Goal: Task Accomplishment & Management: Manage account settings

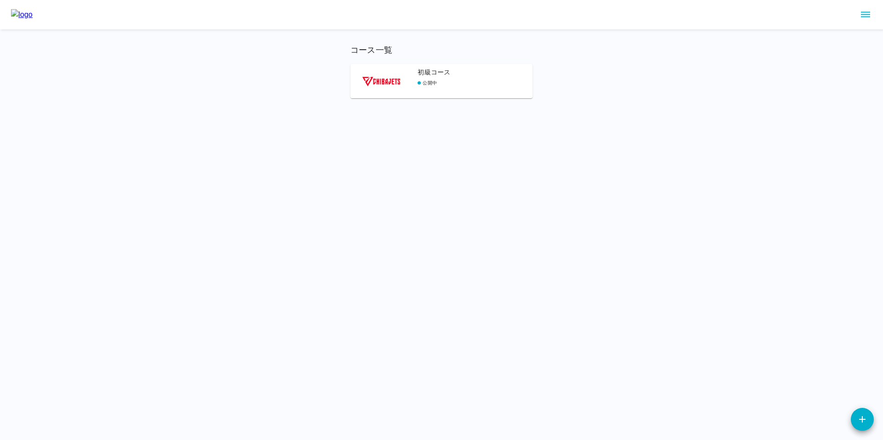
click at [826, 57] on div "コース一覧 初級コース 公開中" at bounding box center [441, 49] width 883 height 98
click at [861, 16] on icon "sidemenu" at bounding box center [865, 15] width 9 height 6
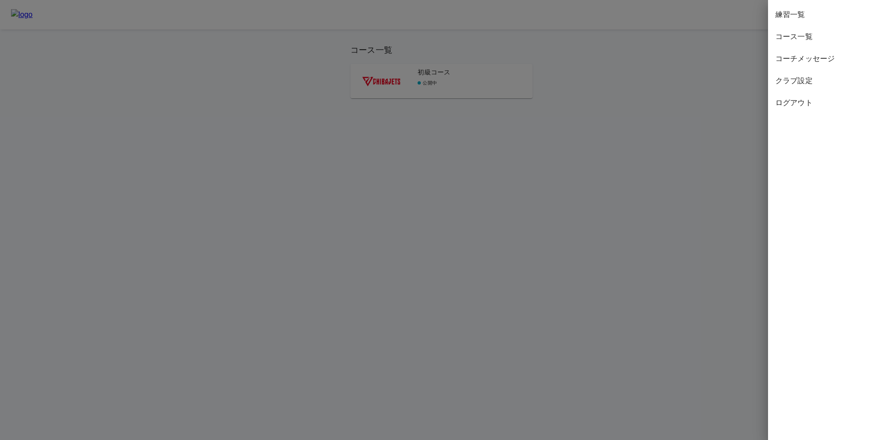
click at [804, 79] on span "クラブ設定" at bounding box center [825, 80] width 100 height 11
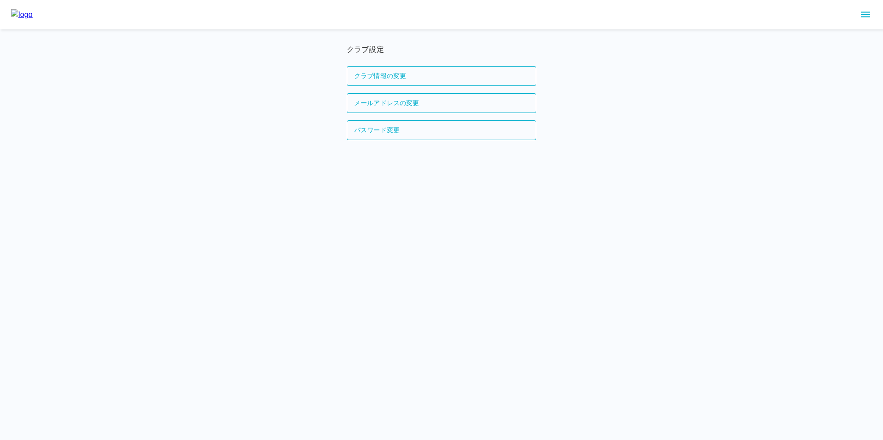
click at [867, 11] on icon "sidemenu" at bounding box center [865, 14] width 11 height 11
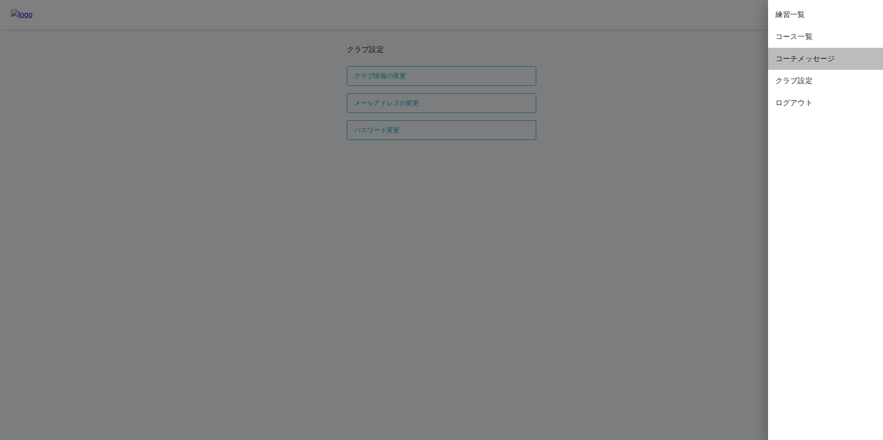
click at [810, 64] on span "コーチメッセージ" at bounding box center [825, 58] width 100 height 11
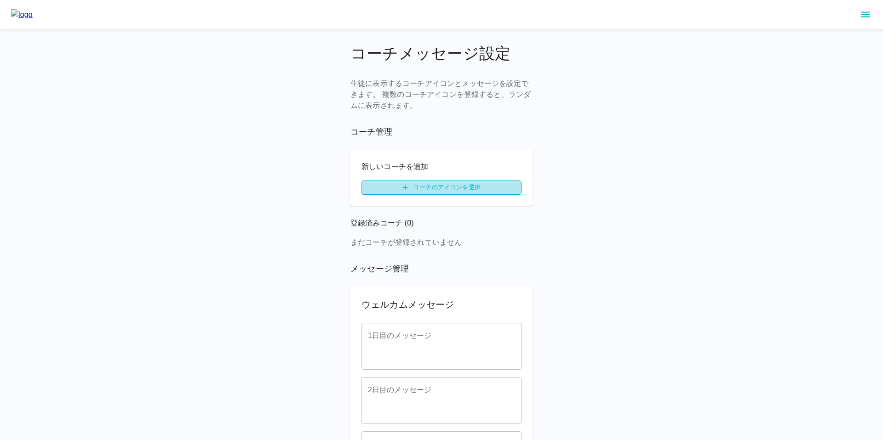
click at [395, 188] on label "コーチのアイコンを選択" at bounding box center [441, 188] width 160 height 14
click at [0, 0] on input "コーチのアイコンを選択" at bounding box center [0, 0] width 0 height 0
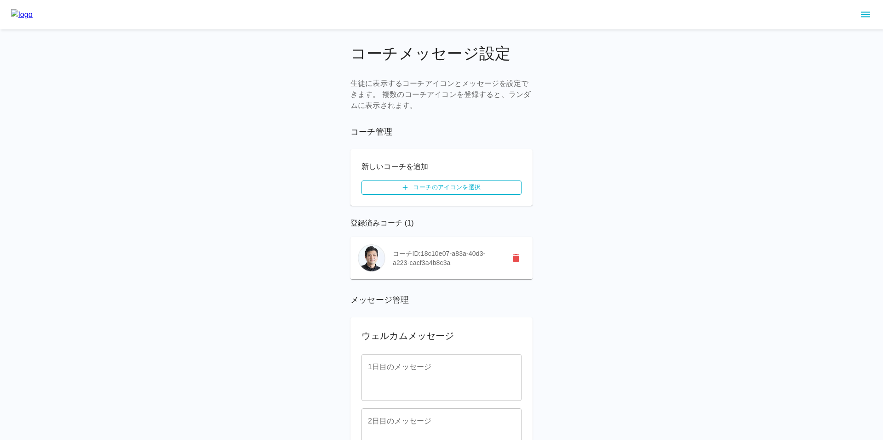
click at [423, 188] on label "コーチのアイコンを選択" at bounding box center [441, 188] width 160 height 14
click at [0, 0] on input "コーチのアイコンを選択" at bounding box center [0, 0] width 0 height 0
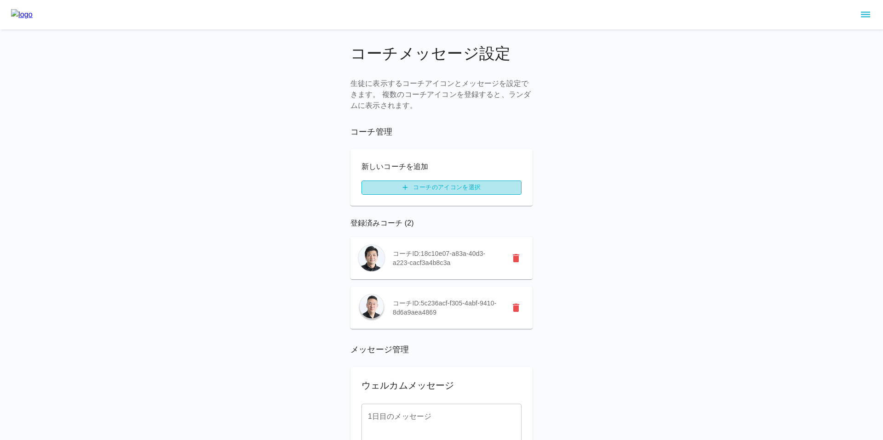
click at [414, 186] on label "コーチのアイコンを選択" at bounding box center [441, 188] width 160 height 14
click at [0, 0] on input "コーチのアイコンを選択" at bounding box center [0, 0] width 0 height 0
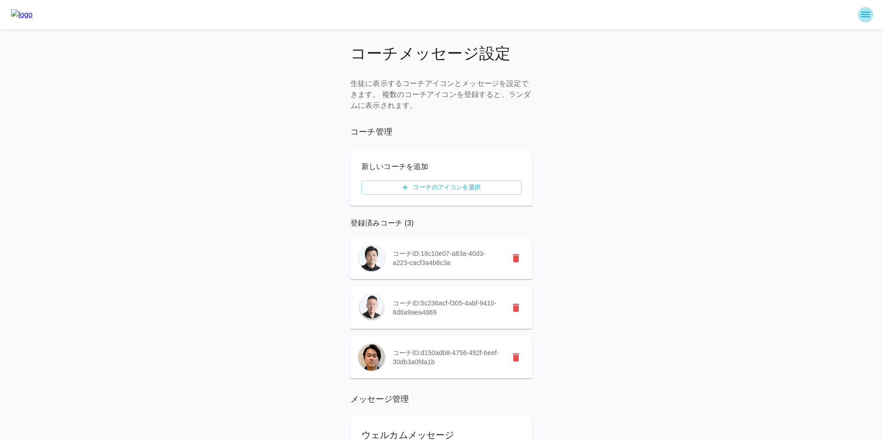
click at [866, 12] on icon "sidemenu" at bounding box center [865, 15] width 9 height 6
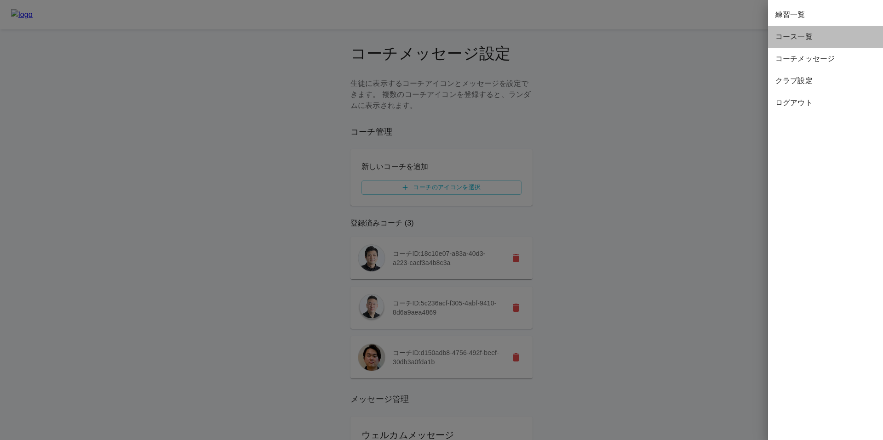
click at [796, 40] on span "コース一覧" at bounding box center [825, 36] width 100 height 11
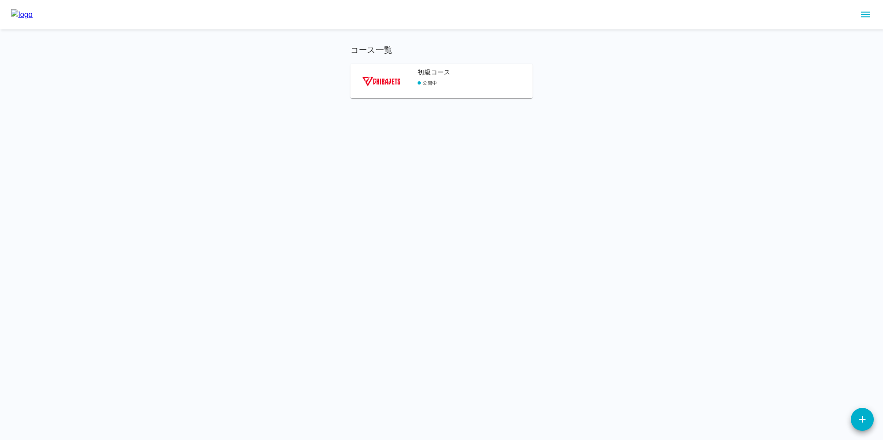
click at [392, 82] on img at bounding box center [381, 81] width 62 height 34
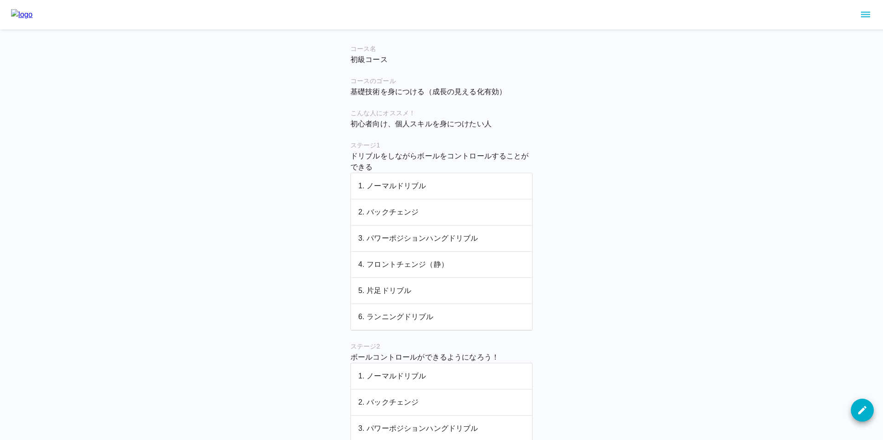
scroll to position [200, 0]
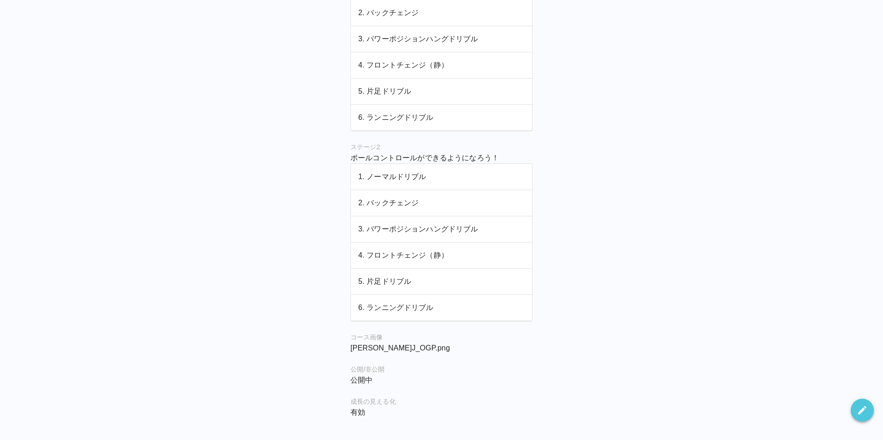
click at [865, 407] on icon "button" at bounding box center [862, 410] width 8 height 8
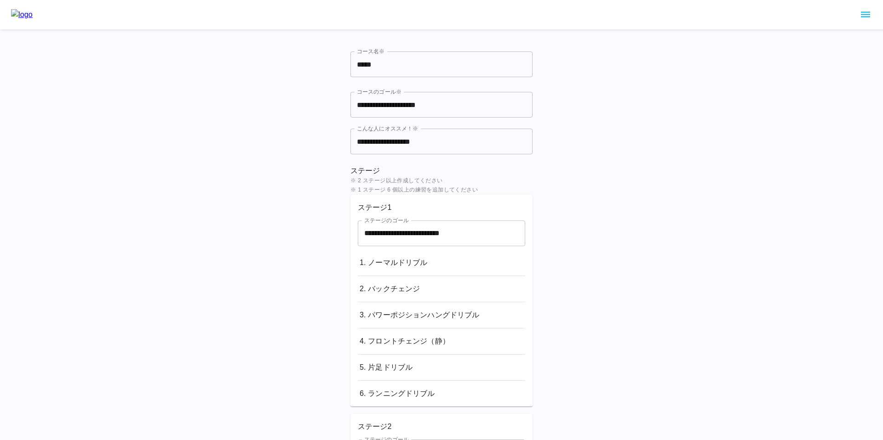
scroll to position [428, 0]
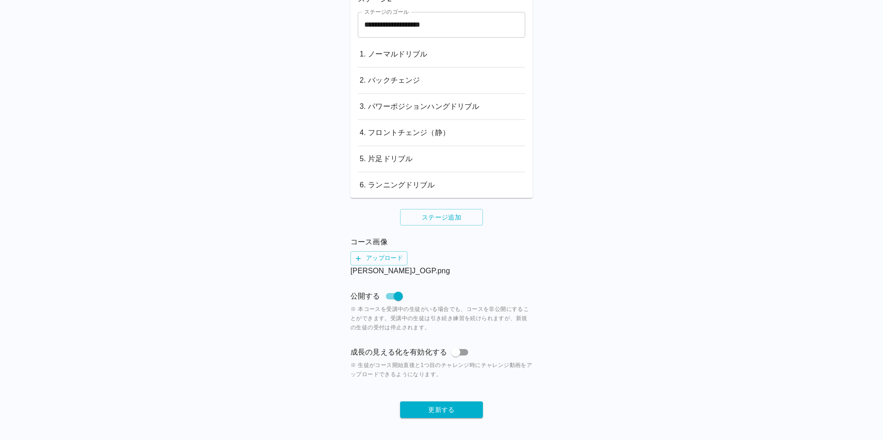
click at [452, 418] on html "**********" at bounding box center [441, 6] width 883 height 868
click at [438, 412] on button "更新する" at bounding box center [441, 410] width 83 height 17
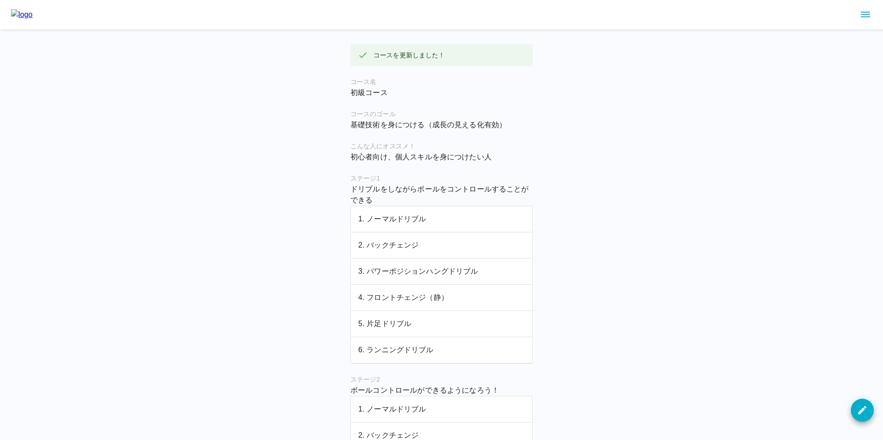
click at [32, 17] on img at bounding box center [22, 14] width 22 height 11
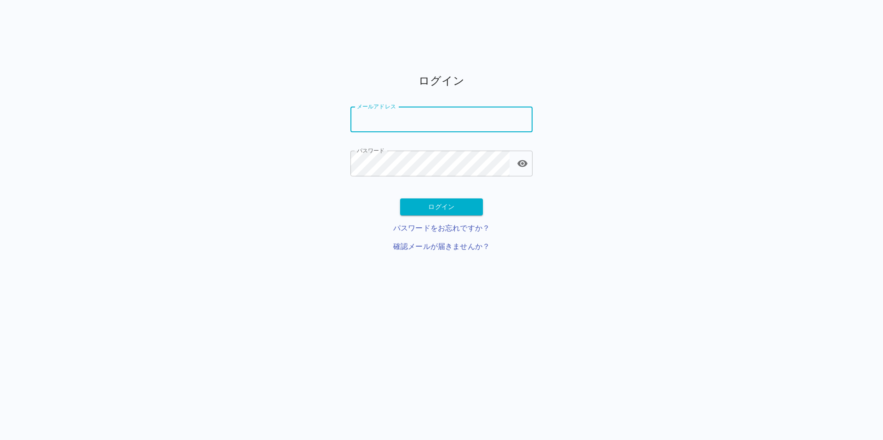
click at [380, 122] on input "メールアドレス" at bounding box center [441, 120] width 182 height 26
paste input "**********"
type input "**********"
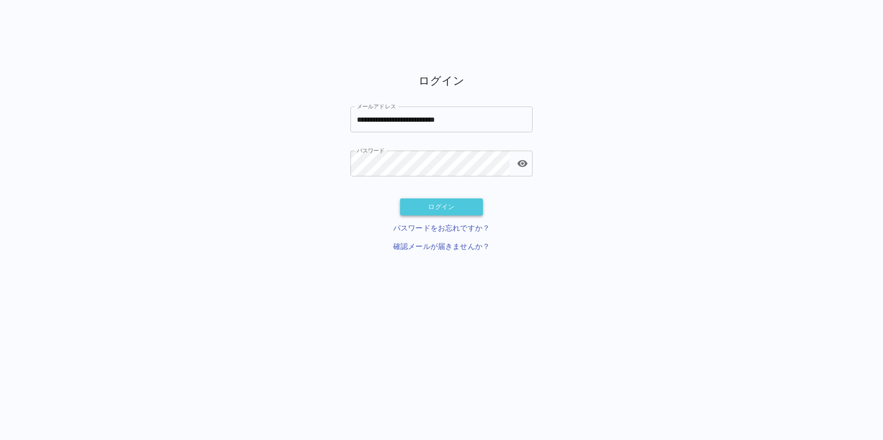
click at [412, 203] on button "ログイン" at bounding box center [441, 207] width 83 height 17
